Goal: Navigation & Orientation: Find specific page/section

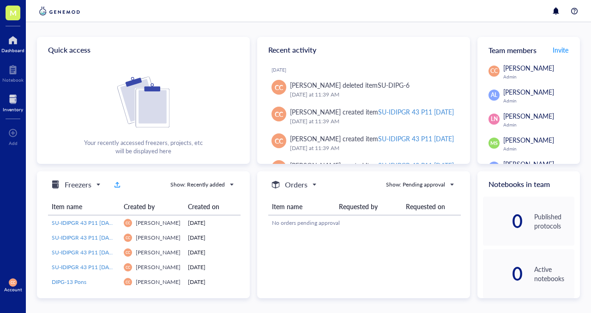
click at [12, 104] on div at bounding box center [13, 99] width 20 height 15
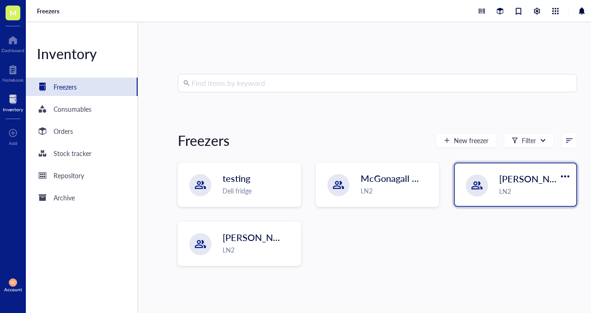
click at [532, 183] on span "[PERSON_NAME]-A" at bounding box center [541, 178] width 84 height 13
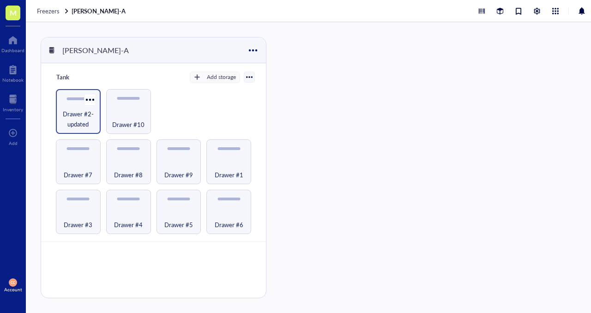
click at [72, 119] on span "Drawer #2-updated" at bounding box center [78, 119] width 36 height 20
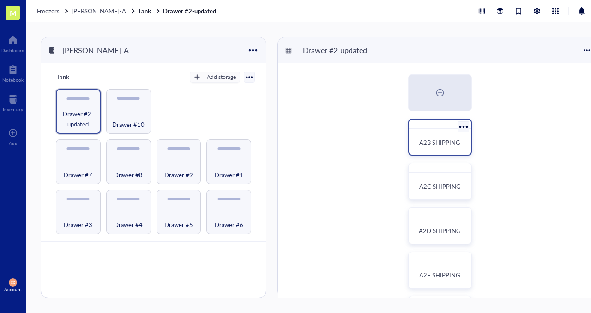
click at [440, 138] on span "A2B SHIPPING" at bounding box center [439, 142] width 41 height 9
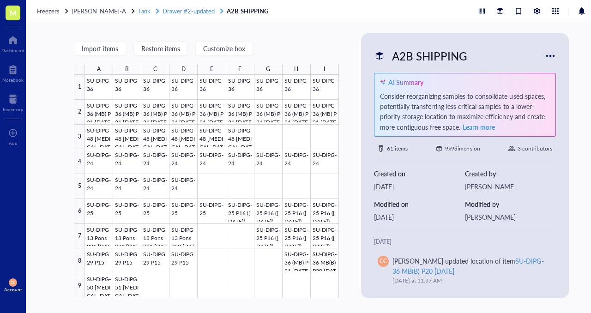
click at [172, 12] on span "Drawer #2-updated" at bounding box center [188, 10] width 52 height 9
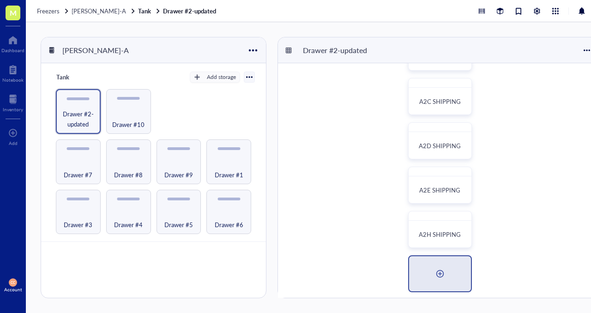
scroll to position [92, 0]
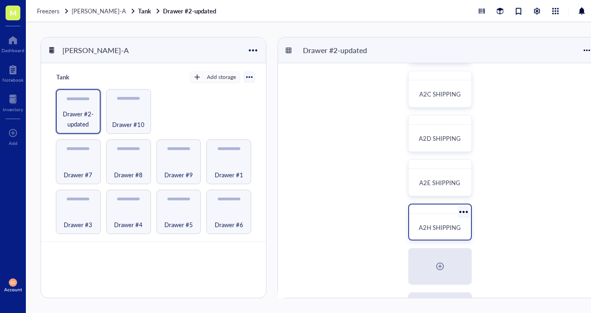
click at [432, 226] on span "A2H SHIPPING" at bounding box center [439, 227] width 42 height 9
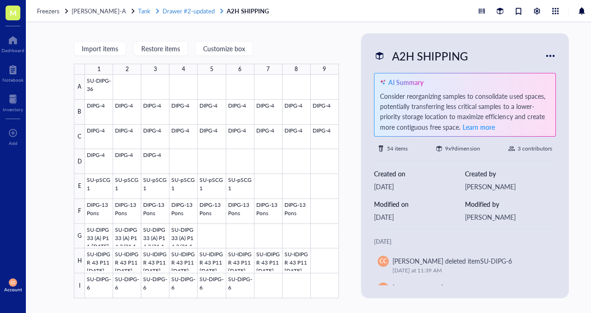
click at [191, 11] on span "Drawer #2-updated" at bounding box center [188, 10] width 52 height 9
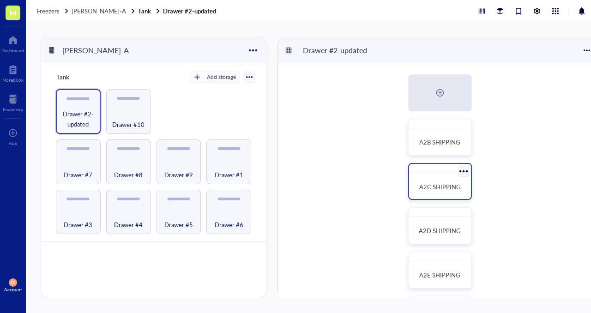
click at [424, 181] on div "A2C SHIPPING" at bounding box center [439, 187] width 54 height 20
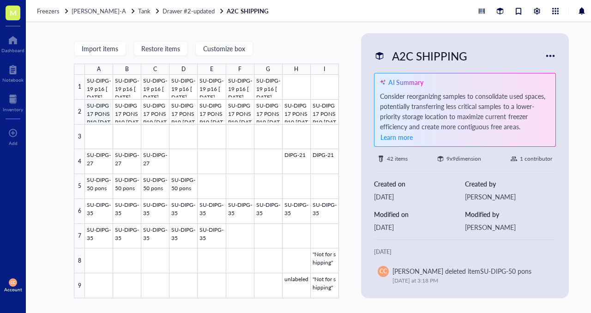
click at [93, 110] on div at bounding box center [212, 186] width 254 height 223
